Goal: Use online tool/utility: Utilize a website feature to perform a specific function

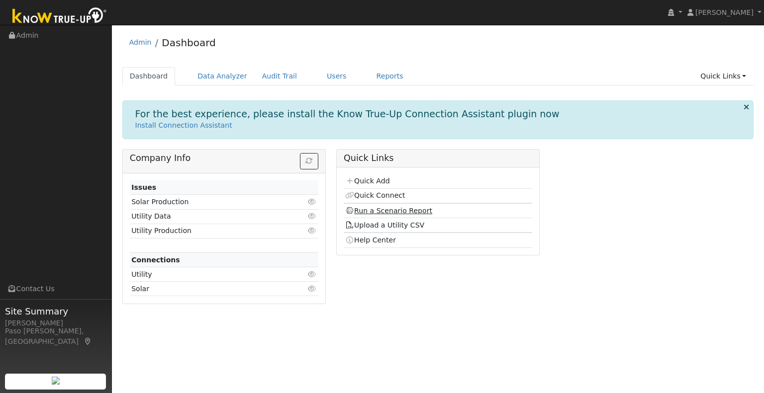
click at [379, 207] on link "Run a Scenario Report" at bounding box center [388, 211] width 87 height 8
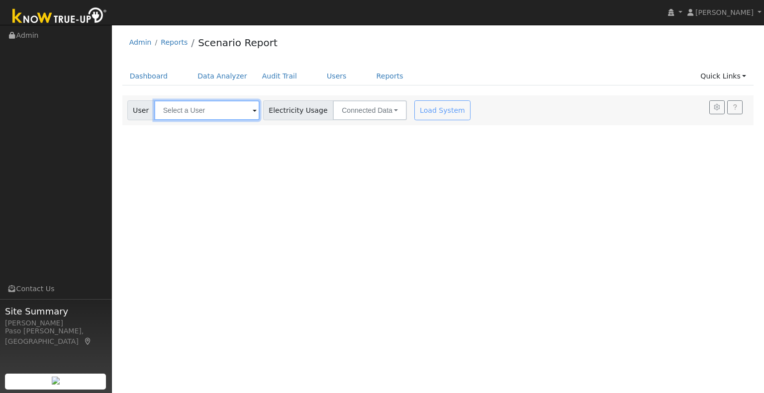
click at [203, 114] on input "text" at bounding box center [206, 110] width 105 height 20
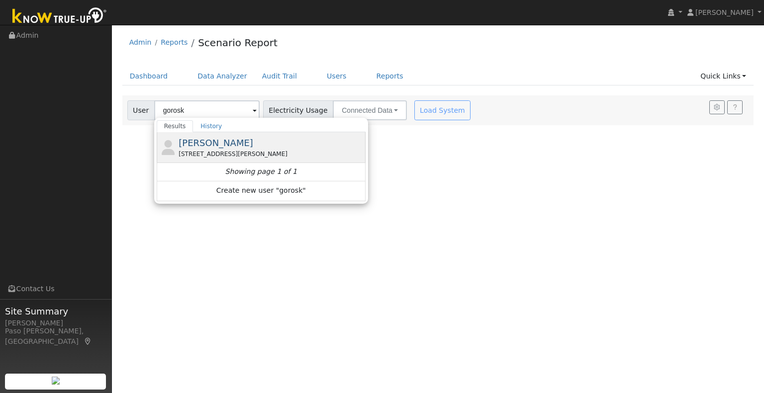
click at [203, 155] on div "[STREET_ADDRESS][PERSON_NAME]" at bounding box center [270, 154] width 184 height 9
type input "[PERSON_NAME]"
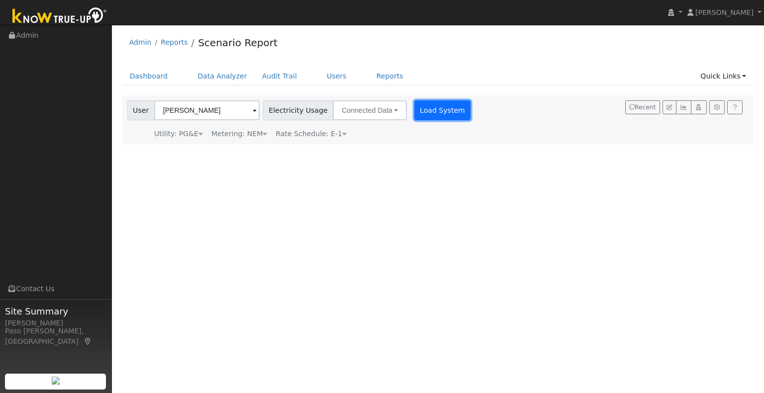
click at [414, 118] on button "Load System" at bounding box center [442, 110] width 57 height 20
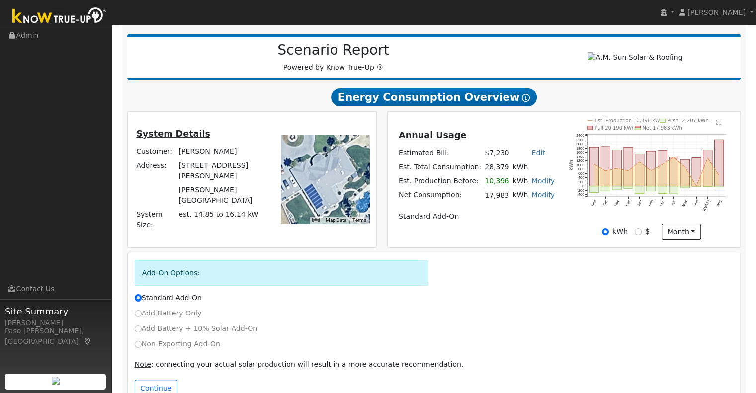
scroll to position [144, 0]
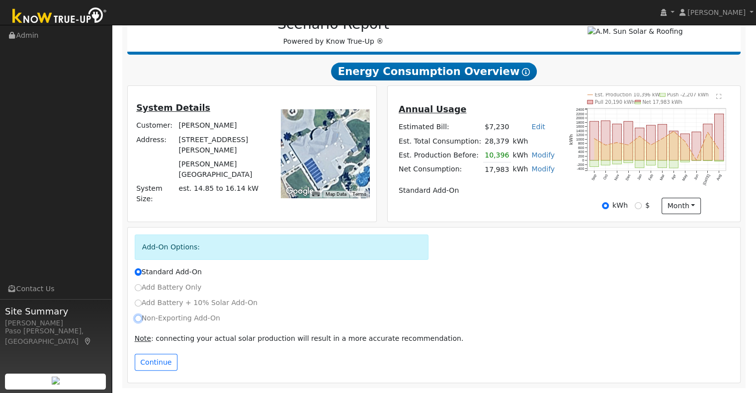
click at [138, 319] on input "Non-Exporting Add-On" at bounding box center [138, 318] width 7 height 7
radio input "true"
radio input "false"
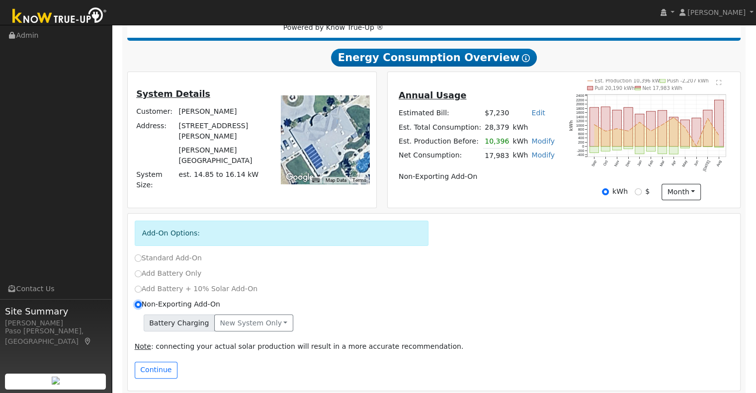
scroll to position [165, 0]
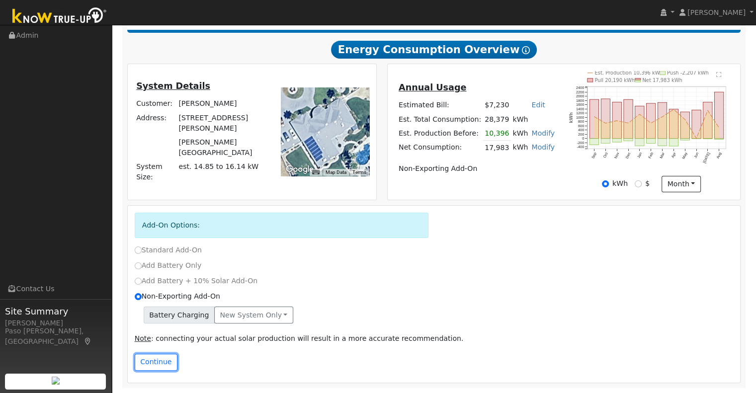
click at [151, 359] on button "Continue" at bounding box center [156, 362] width 43 height 17
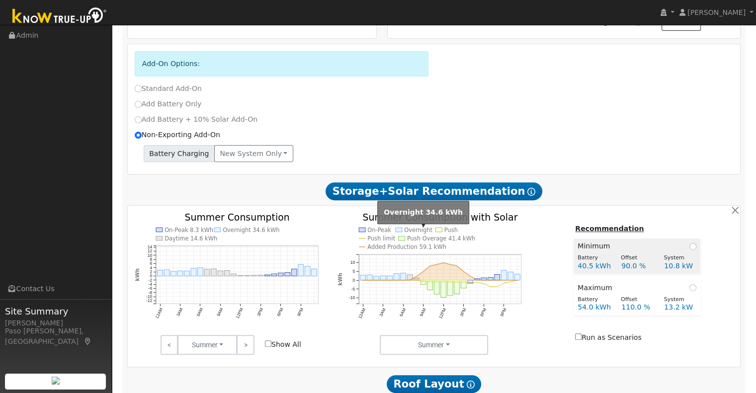
scroll to position [348, 0]
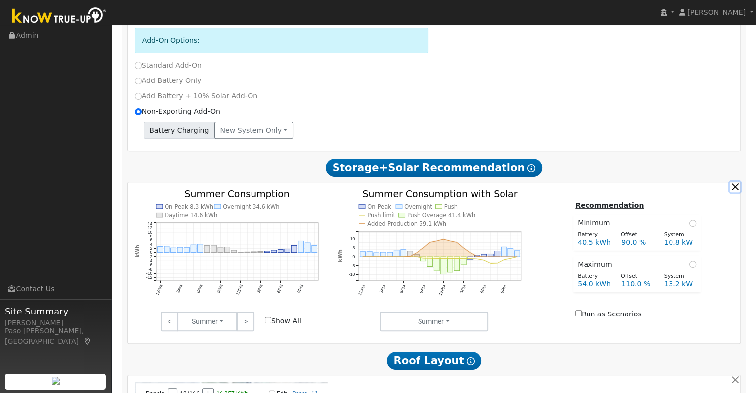
click at [733, 192] on button "button" at bounding box center [735, 187] width 10 height 10
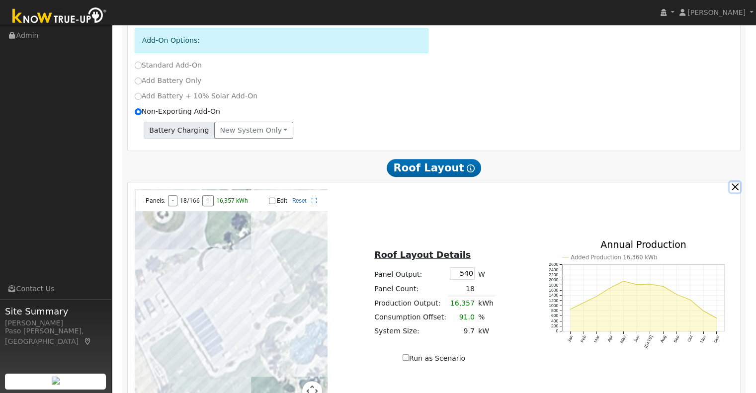
click at [735, 188] on button "button" at bounding box center [735, 187] width 10 height 10
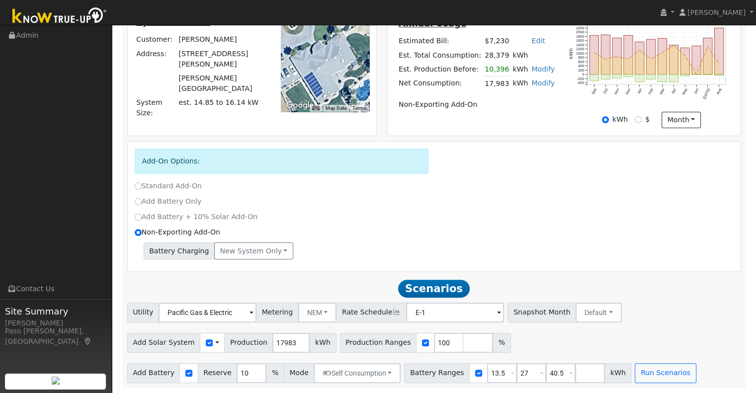
scroll to position [231, 0]
drag, startPoint x: 280, startPoint y: 344, endPoint x: 262, endPoint y: 344, distance: 18.4
click at [272, 344] on input "17983" at bounding box center [290, 343] width 37 height 20
type input "23765"
drag, startPoint x: 488, startPoint y: 371, endPoint x: 445, endPoint y: 368, distance: 42.9
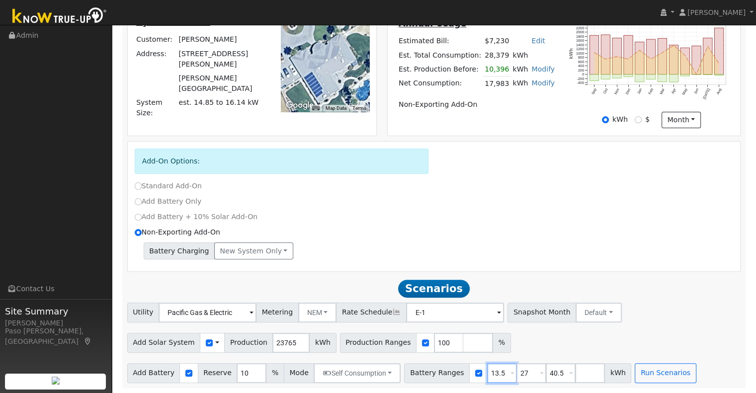
click at [445, 370] on div "Battery Ranges 13.5 Overrides Reserve % Mode None None Self Consumption Peak Sa…" at bounding box center [517, 373] width 227 height 20
type input "27"
type input "40.5"
type input "27"
drag, startPoint x: 520, startPoint y: 374, endPoint x: 500, endPoint y: 375, distance: 20.4
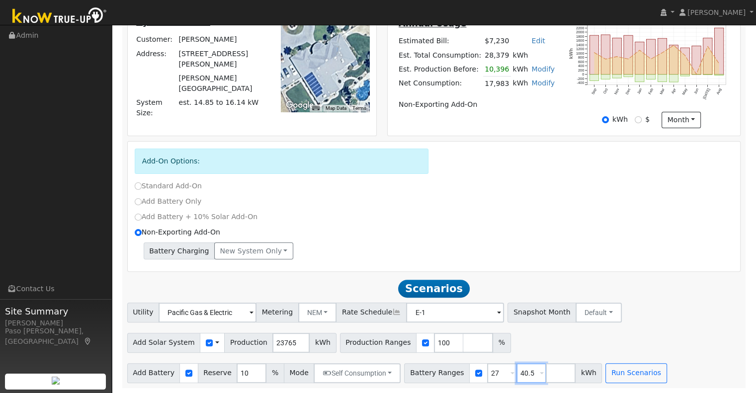
click at [517, 375] on input "40.5" at bounding box center [532, 373] width 30 height 20
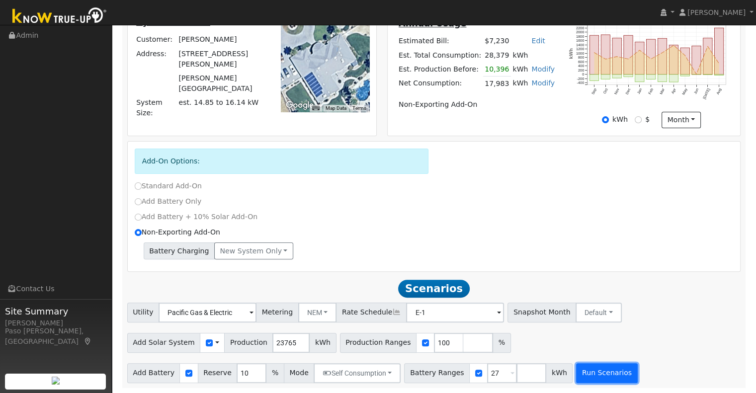
click at [593, 376] on button "Run Scenarios" at bounding box center [606, 373] width 61 height 20
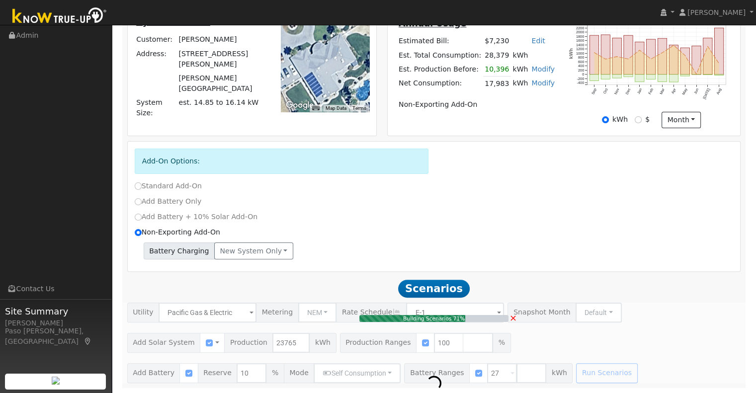
type input "15.8"
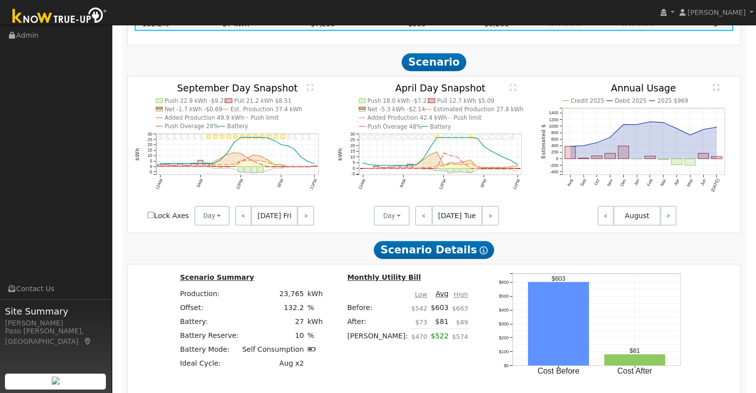
scroll to position [546, 0]
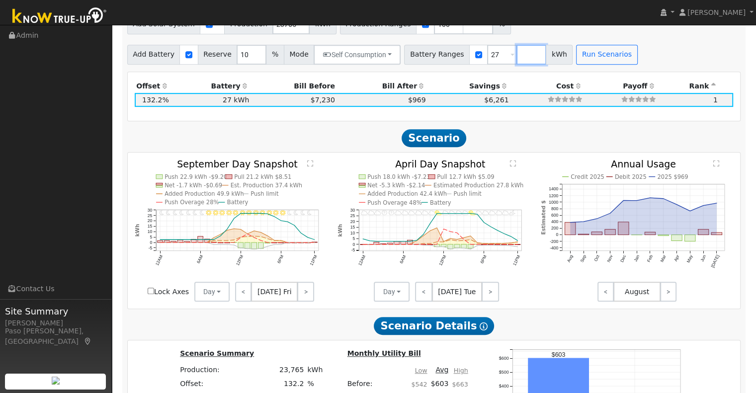
click at [517, 55] on input "number" at bounding box center [532, 55] width 30 height 20
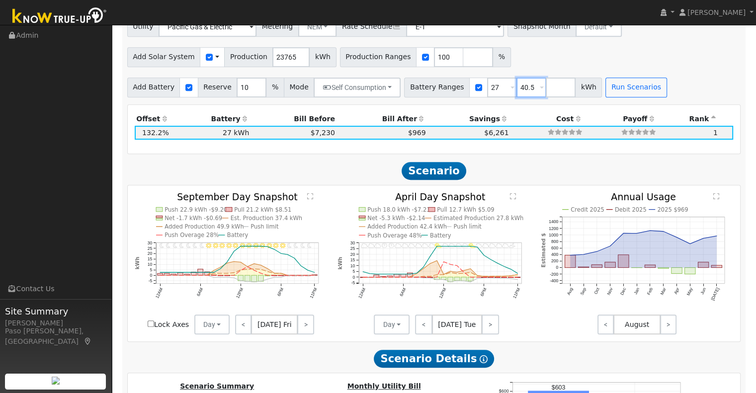
scroll to position [496, 0]
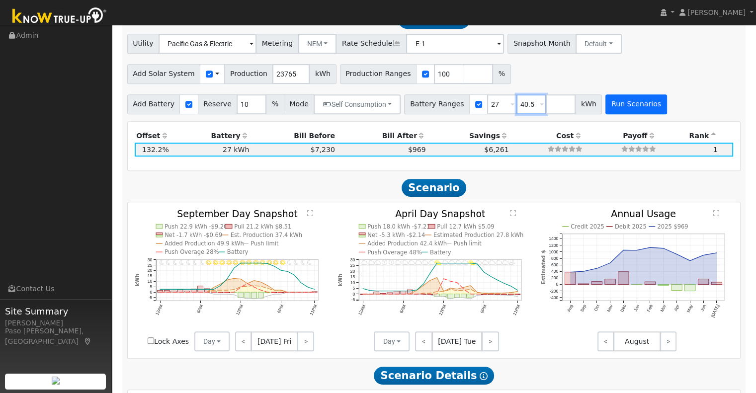
type input "40.5"
click at [608, 108] on button "Run Scenarios" at bounding box center [635, 104] width 61 height 20
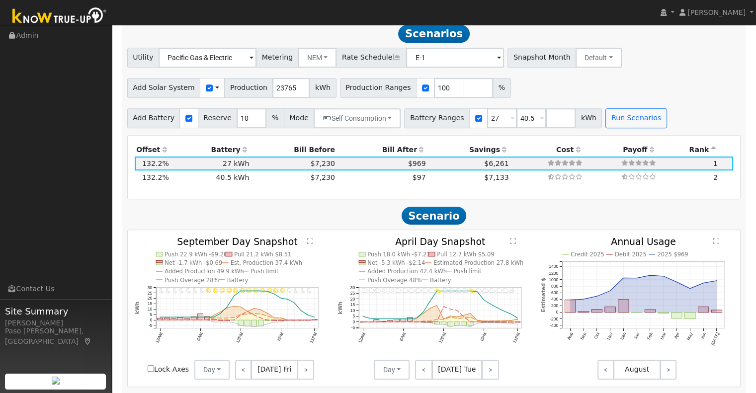
scroll to position [479, 0]
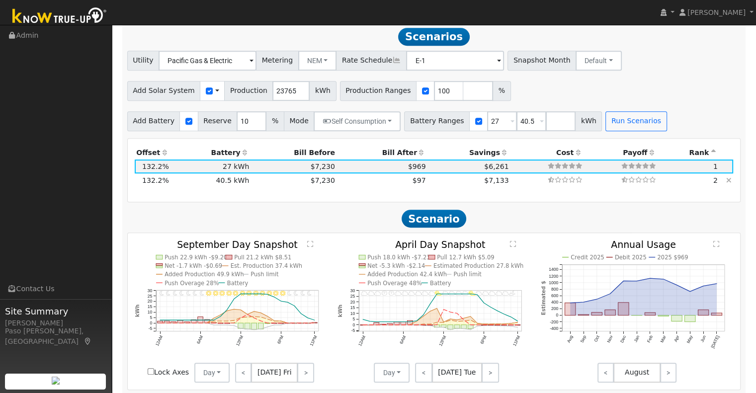
click at [400, 182] on td "$97" at bounding box center [382, 180] width 91 height 14
type input "$48,600"
type input "$31,216"
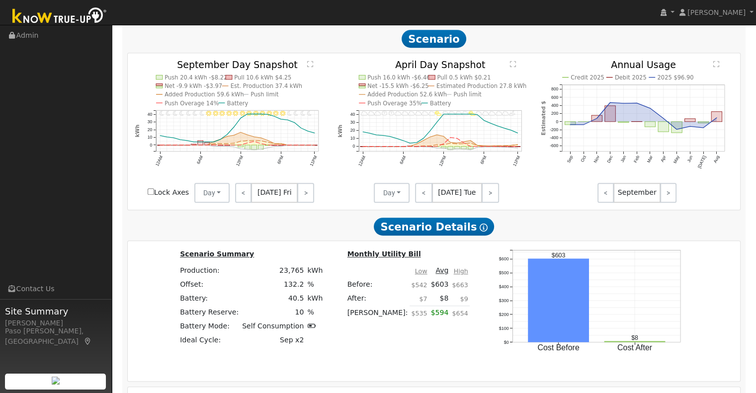
scroll to position [361, 0]
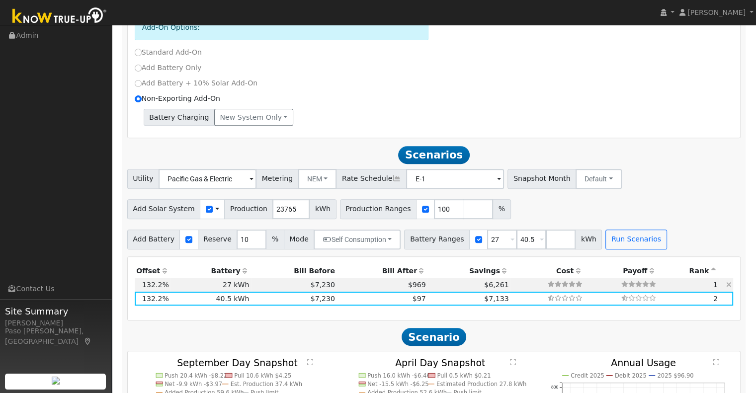
click at [384, 292] on td "$969" at bounding box center [382, 285] width 91 height 14
type input "$32,400"
type input "$26,356"
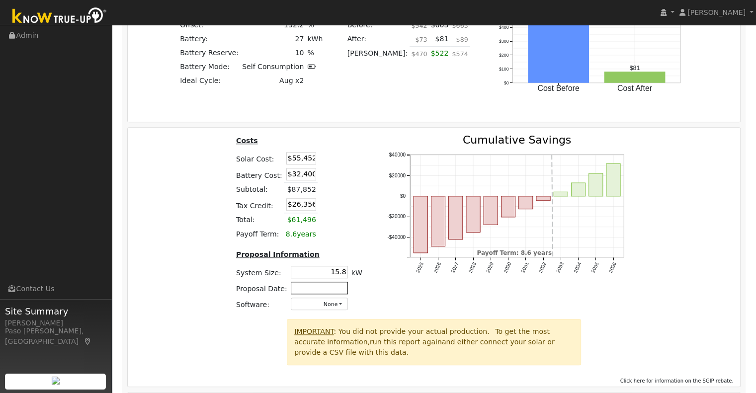
scroll to position [957, 0]
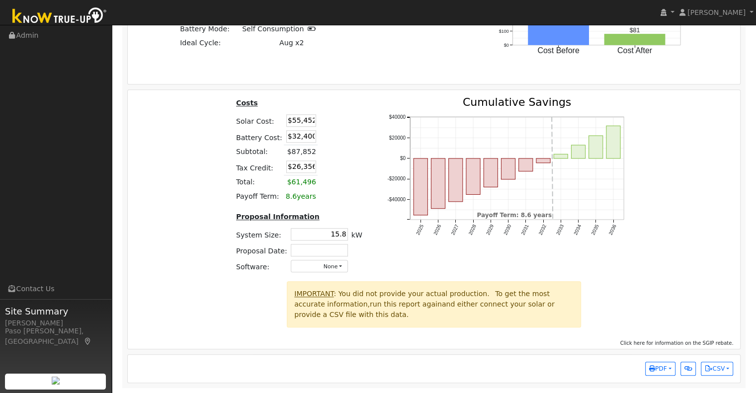
drag, startPoint x: 289, startPoint y: 121, endPoint x: 368, endPoint y: 121, distance: 79.5
click at [363, 122] on div "Costs Solar Cost: $55,452 Battery Cost: $32,400 Subtotal: $87,852 Tax Credit: $…" at bounding box center [299, 189] width 151 height 184
click at [289, 122] on input "$55,452" at bounding box center [301, 120] width 30 height 12
drag, startPoint x: 289, startPoint y: 122, endPoint x: 348, endPoint y: 121, distance: 59.2
click at [348, 121] on table "Costs Solar Cost: $55,452 Battery Cost: $32,400 Subtotal: $87,852 Tax Credit: $…" at bounding box center [299, 150] width 130 height 106
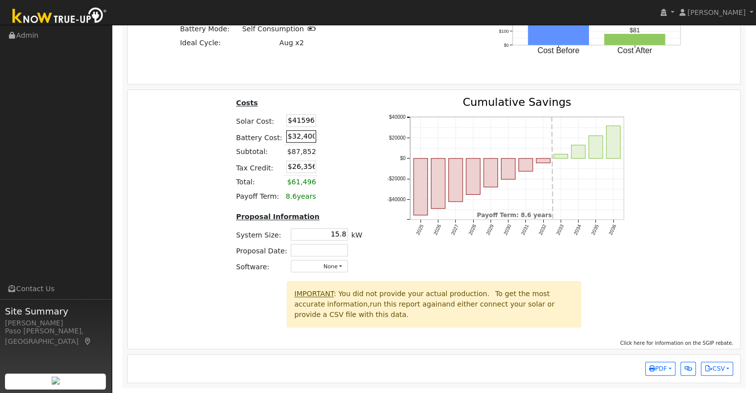
type input "$41,596"
type input "$22,199"
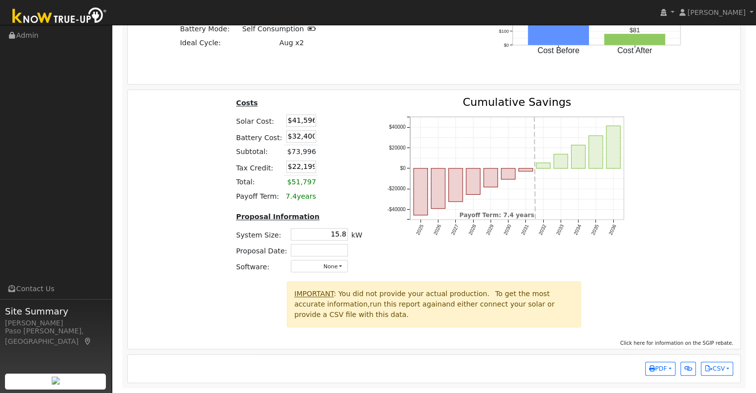
drag, startPoint x: 287, startPoint y: 136, endPoint x: 334, endPoint y: 143, distance: 47.2
click at [334, 143] on tr "Battery Cost: $32,400" at bounding box center [299, 137] width 130 height 16
type input "$0"
type input "$12,479"
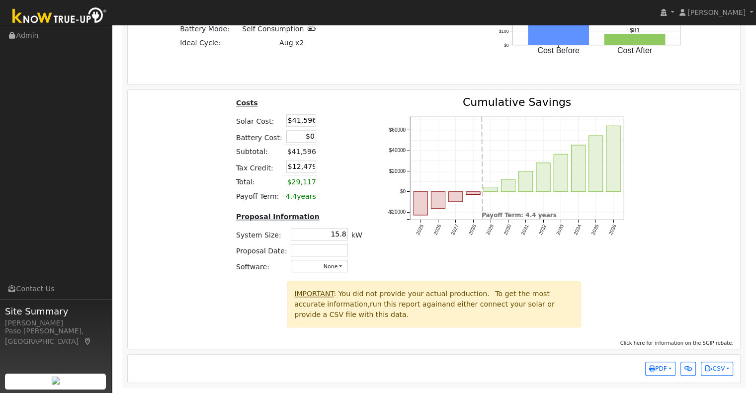
drag, startPoint x: 322, startPoint y: 238, endPoint x: 366, endPoint y: 235, distance: 43.8
click at [366, 235] on div "Costs Solar Cost: $41,596 Battery Cost: $0 Subtotal: $41,596 Tax Credit: $12,47…" at bounding box center [299, 189] width 151 height 184
type input "14.7"
click at [196, 160] on div "Costs Solar Cost: $41,596 Battery Cost: $0 Subtotal: $41,596 Tax Credit: $12,47…" at bounding box center [434, 189] width 620 height 184
click at [663, 370] on span "PDF" at bounding box center [658, 368] width 18 height 7
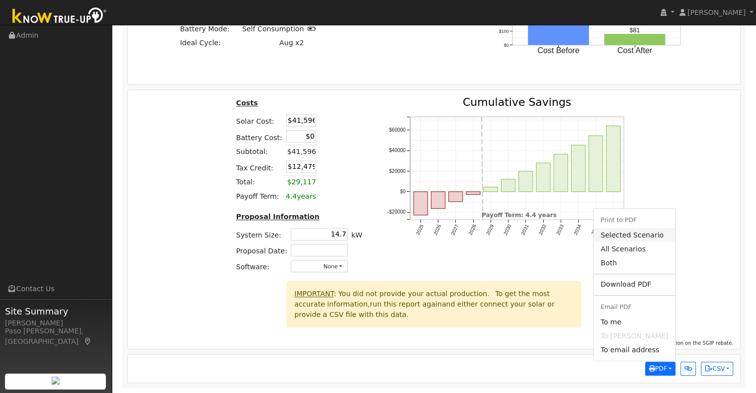
click at [654, 236] on link "Selected Scenario" at bounding box center [635, 235] width 82 height 14
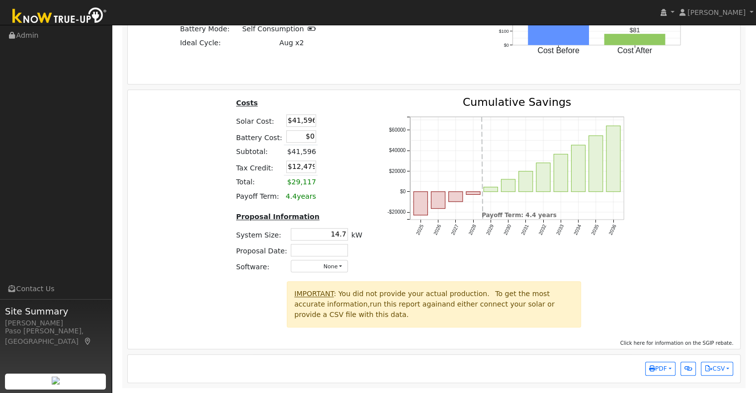
click at [309, 6] on nav "Scott Bouchillon Scott Bouchillon Profile My Company Help Center Terms Of Servi…" at bounding box center [378, 12] width 756 height 25
drag, startPoint x: 294, startPoint y: 170, endPoint x: 415, endPoint y: 163, distance: 121.0
click at [392, 168] on div "Costs Solar Cost: $41,596 Battery Cost: $0 Subtotal: $41,596 Tax Credit: $12,47…" at bounding box center [434, 189] width 620 height 184
type input "$14,879"
click at [153, 154] on div "Costs Solar Cost: $41,596 Battery Cost: $0 Subtotal: $41,596 Tax Credit: $14,87…" at bounding box center [434, 189] width 620 height 184
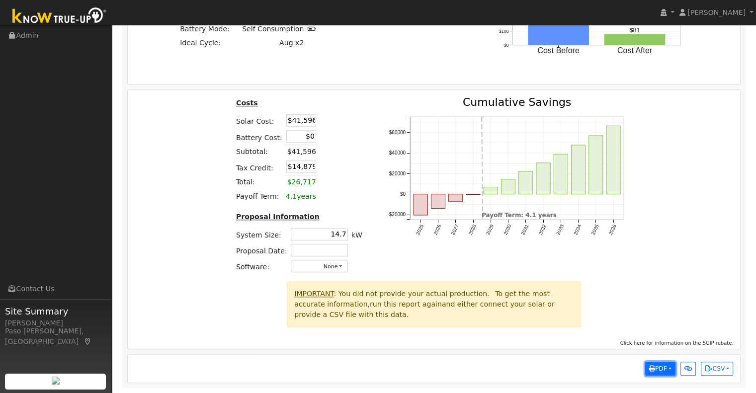
click at [669, 367] on button "PDF" at bounding box center [660, 369] width 30 height 14
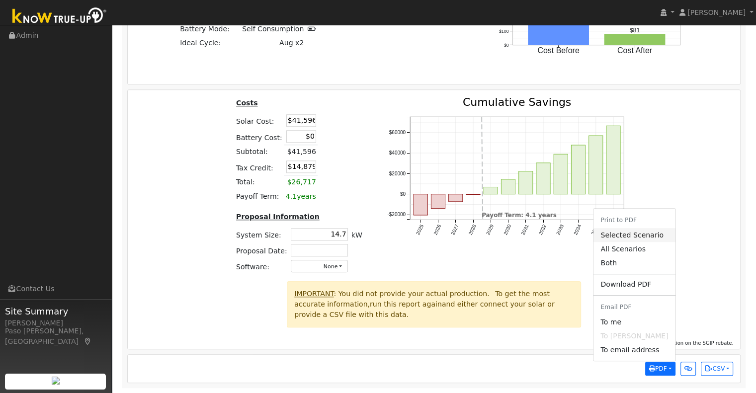
click at [637, 235] on link "Selected Scenario" at bounding box center [635, 235] width 82 height 14
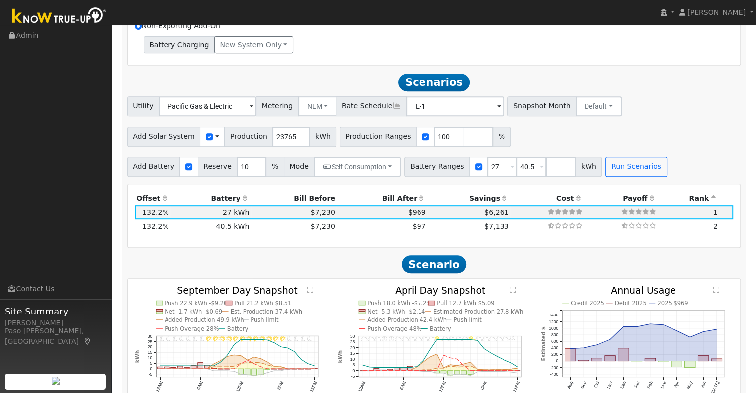
scroll to position [411, 0]
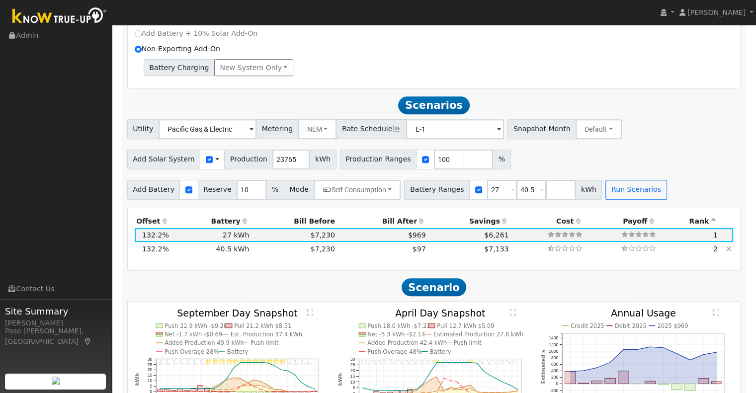
click at [381, 251] on td "$97" at bounding box center [382, 249] width 91 height 14
type input "15.8"
type input "$55,452"
type input "$48,600"
type input "$31,216"
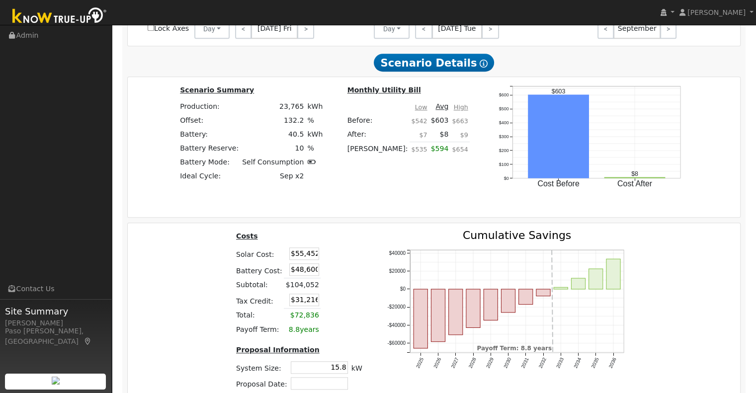
scroll to position [957, 0]
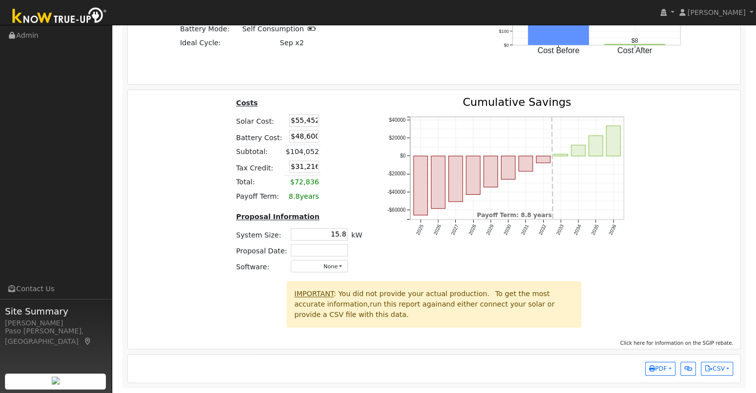
drag, startPoint x: 290, startPoint y: 119, endPoint x: 356, endPoint y: 117, distance: 66.2
click at [356, 117] on table "Costs Solar Cost: $55,452 Battery Cost: $48,600 Subtotal: $104,052 Tax Credit: …" at bounding box center [299, 150] width 130 height 106
type input "$40,375"
type input "$26,693"
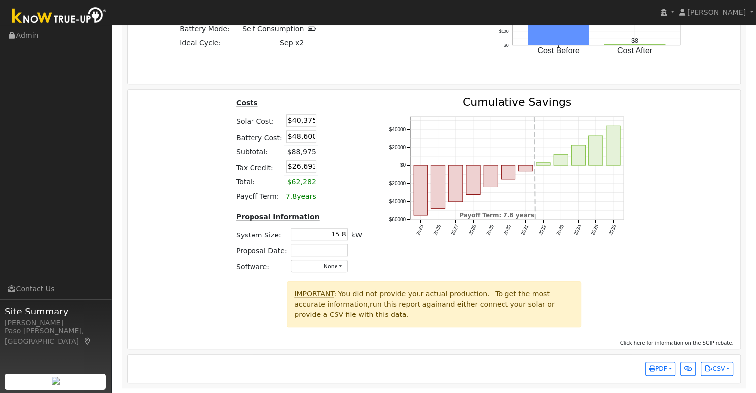
drag, startPoint x: 289, startPoint y: 139, endPoint x: 349, endPoint y: 130, distance: 60.8
click at [342, 133] on table "Costs Solar Cost: $40,375 Battery Cost: $48,600 Subtotal: $88,975 Tax Credit: $…" at bounding box center [299, 150] width 130 height 106
type input "$10,885"
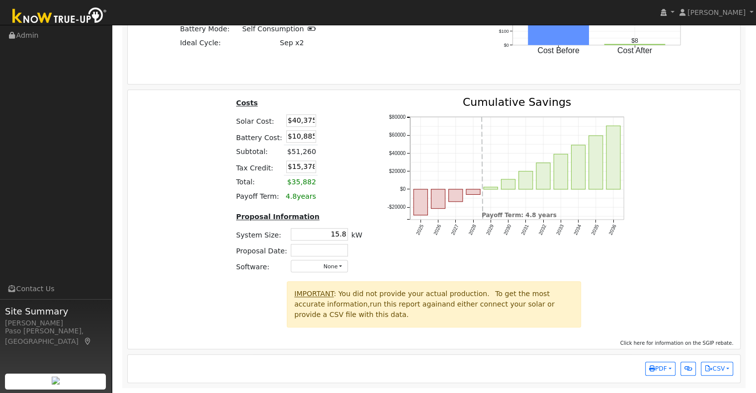
click at [188, 172] on div "Costs Solar Cost: $40,375 Battery Cost: $10,885 Subtotal: $51,260 Tax Credit: $…" at bounding box center [434, 189] width 620 height 184
click at [143, 278] on div "Costs Solar Cost: $40,375 Battery Cost: $10,885 Subtotal: $51,260 Tax Credit: $…" at bounding box center [434, 189] width 620 height 184
drag, startPoint x: 290, startPoint y: 169, endPoint x: 376, endPoint y: 176, distance: 85.9
click at [352, 169] on table "Costs Solar Cost: $40,375 Battery Cost: $10,885 Subtotal: $51,260 Tax Credit: $…" at bounding box center [299, 150] width 130 height 106
type input "$17,778"
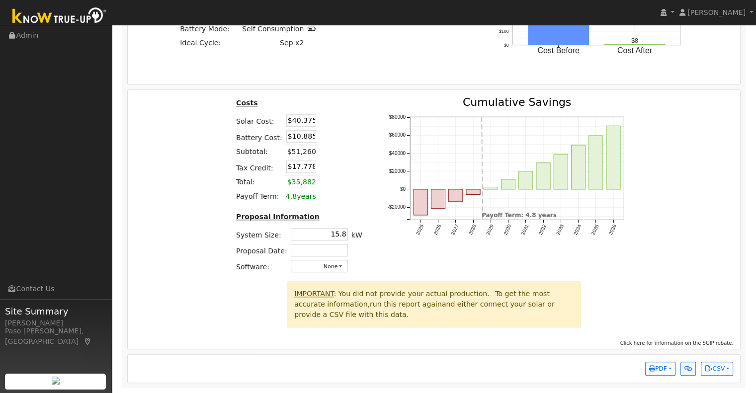
click at [189, 159] on div "Costs Solar Cost: $40,375 Battery Cost: $10,885 Subtotal: $51,260 Tax Credit: $…" at bounding box center [434, 189] width 620 height 184
drag, startPoint x: 331, startPoint y: 235, endPoint x: 478, endPoint y: 236, distance: 147.1
click at [431, 250] on div "Costs Solar Cost: $40,375 Battery Cost: $10,885 Subtotal: $51,260 Tax Credit: $…" at bounding box center [434, 189] width 620 height 184
type input "14.7"
click at [212, 242] on div "Costs Solar Cost: $40,375 Battery Cost: $10,885 Subtotal: $51,260 Tax Credit: $…" at bounding box center [434, 189] width 620 height 184
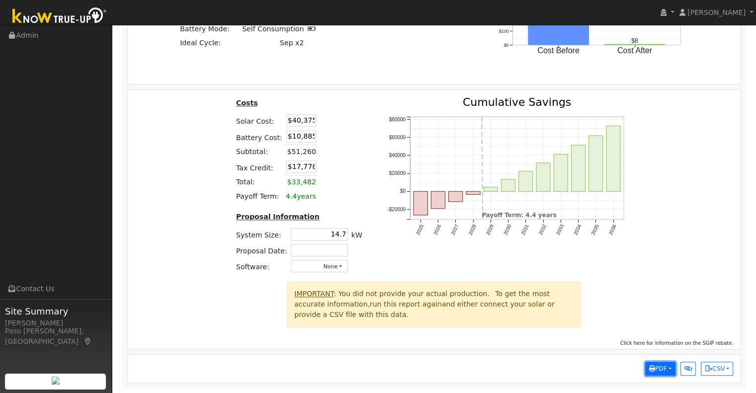
click at [669, 371] on button "PDF" at bounding box center [660, 369] width 30 height 14
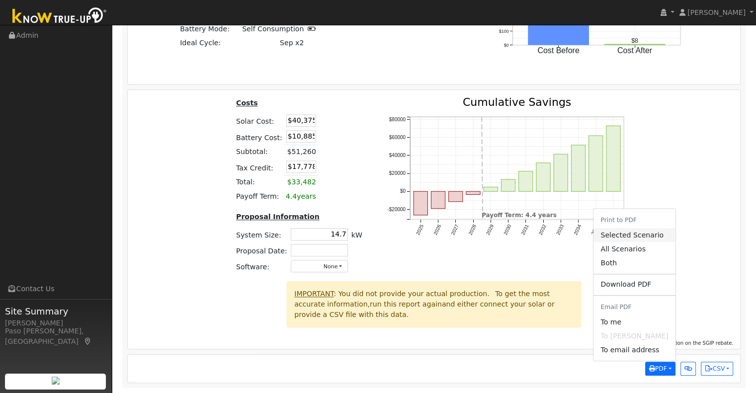
click at [642, 237] on link "Selected Scenario" at bounding box center [635, 235] width 82 height 14
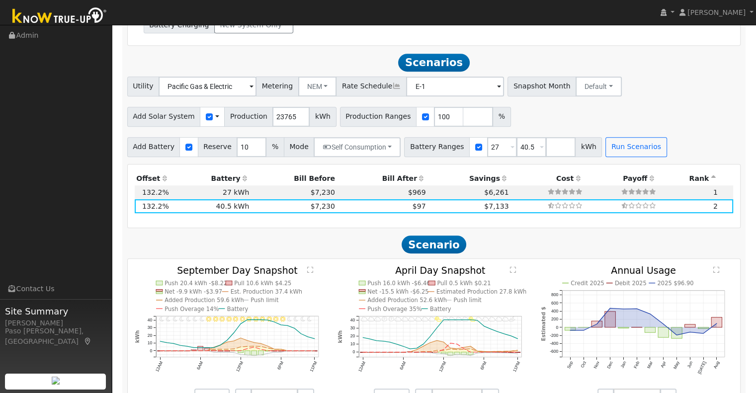
scroll to position [411, 0]
